Goal: Transaction & Acquisition: Purchase product/service

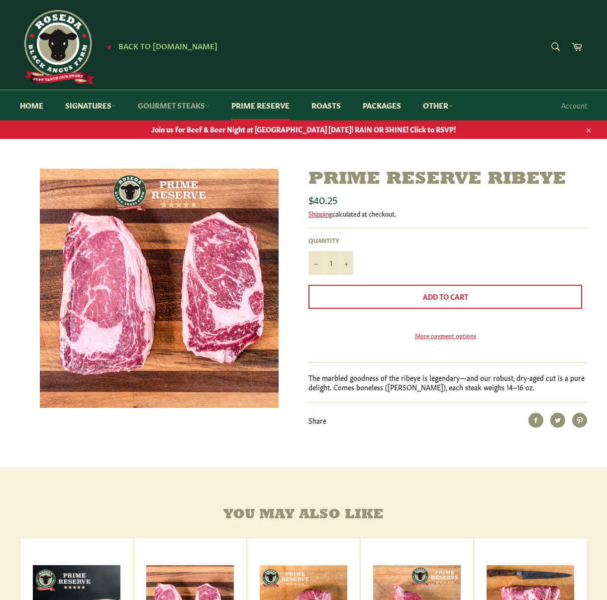
click at [182, 105] on link "Gourmet Steaks" at bounding box center [174, 105] width 92 height 30
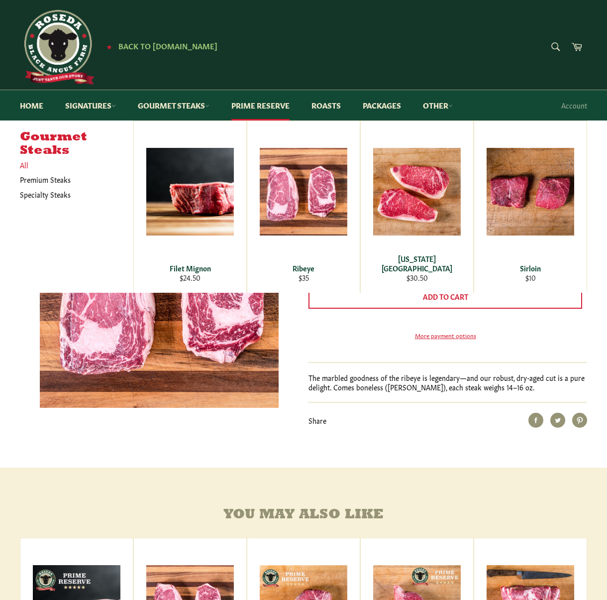
click at [26, 163] on link "All" at bounding box center [74, 165] width 118 height 14
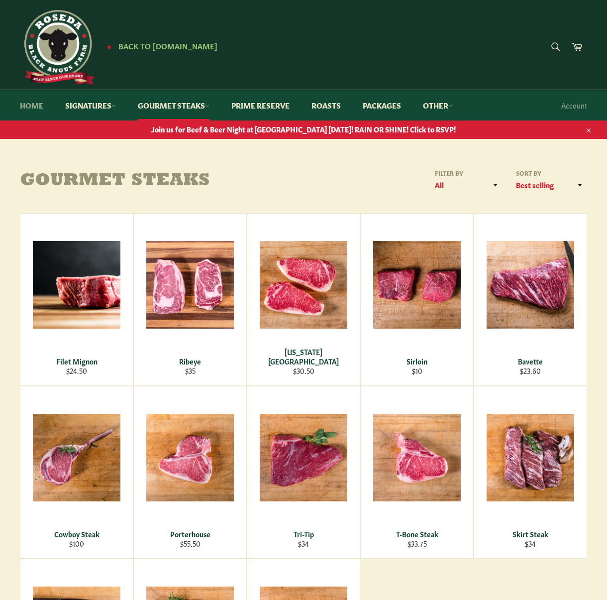
click at [22, 103] on link "Home" at bounding box center [31, 105] width 43 height 30
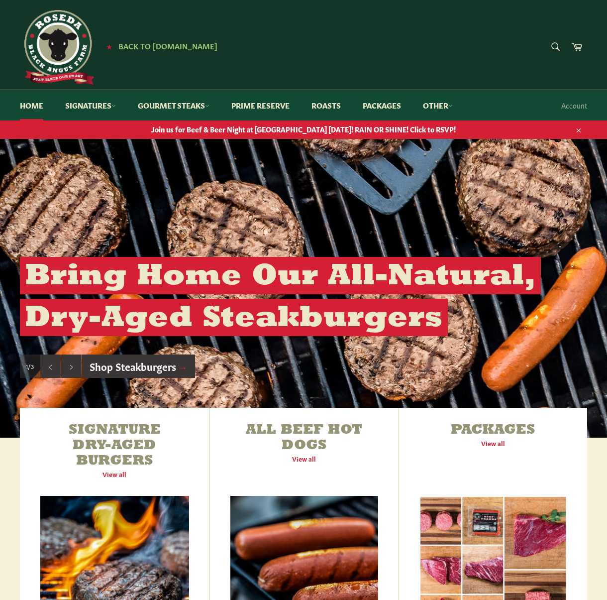
click at [52, 44] on img at bounding box center [57, 47] width 75 height 75
